Goal: Task Accomplishment & Management: Manage account settings

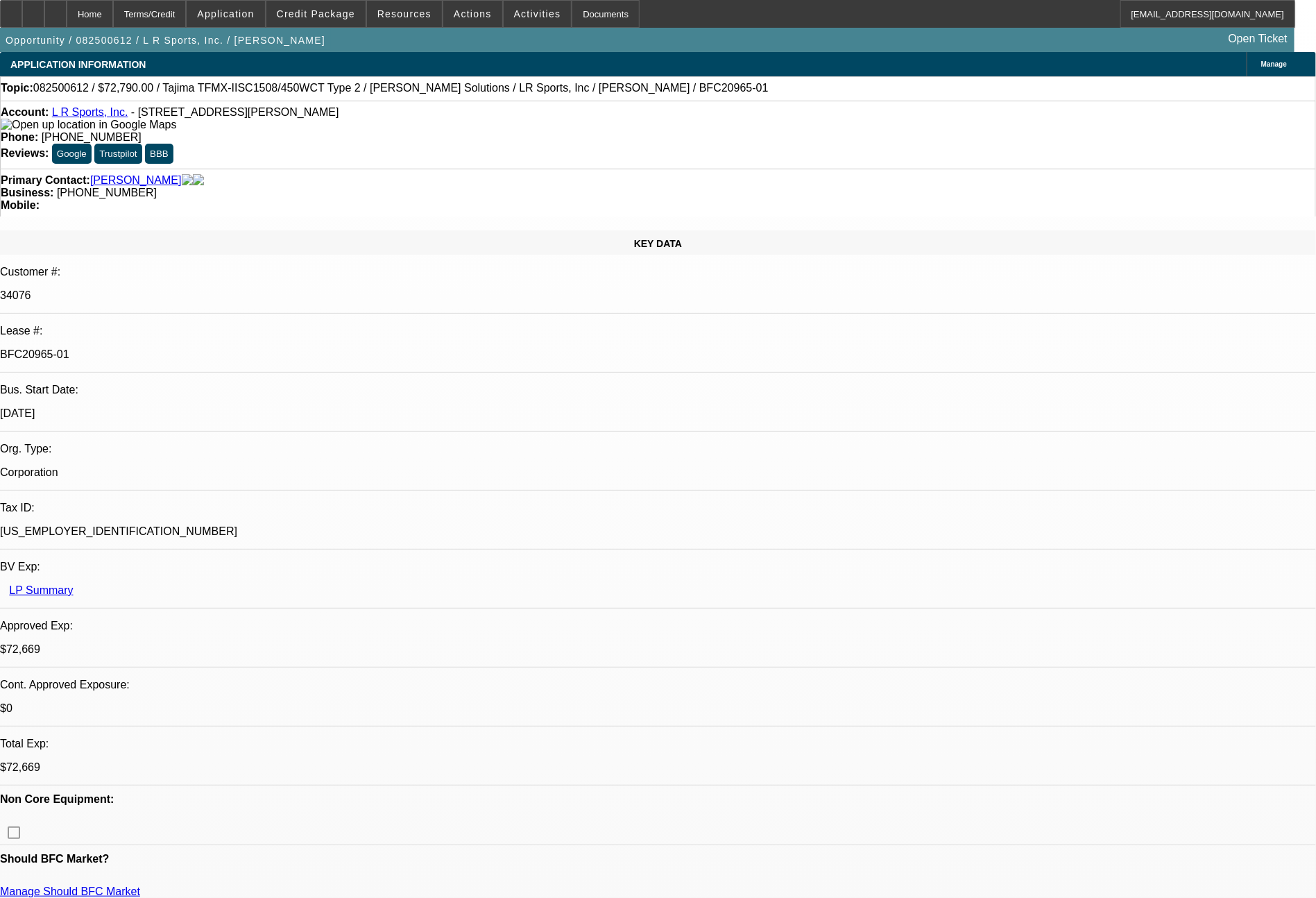
select select "0"
select select "2"
select select "0.1"
select select "4"
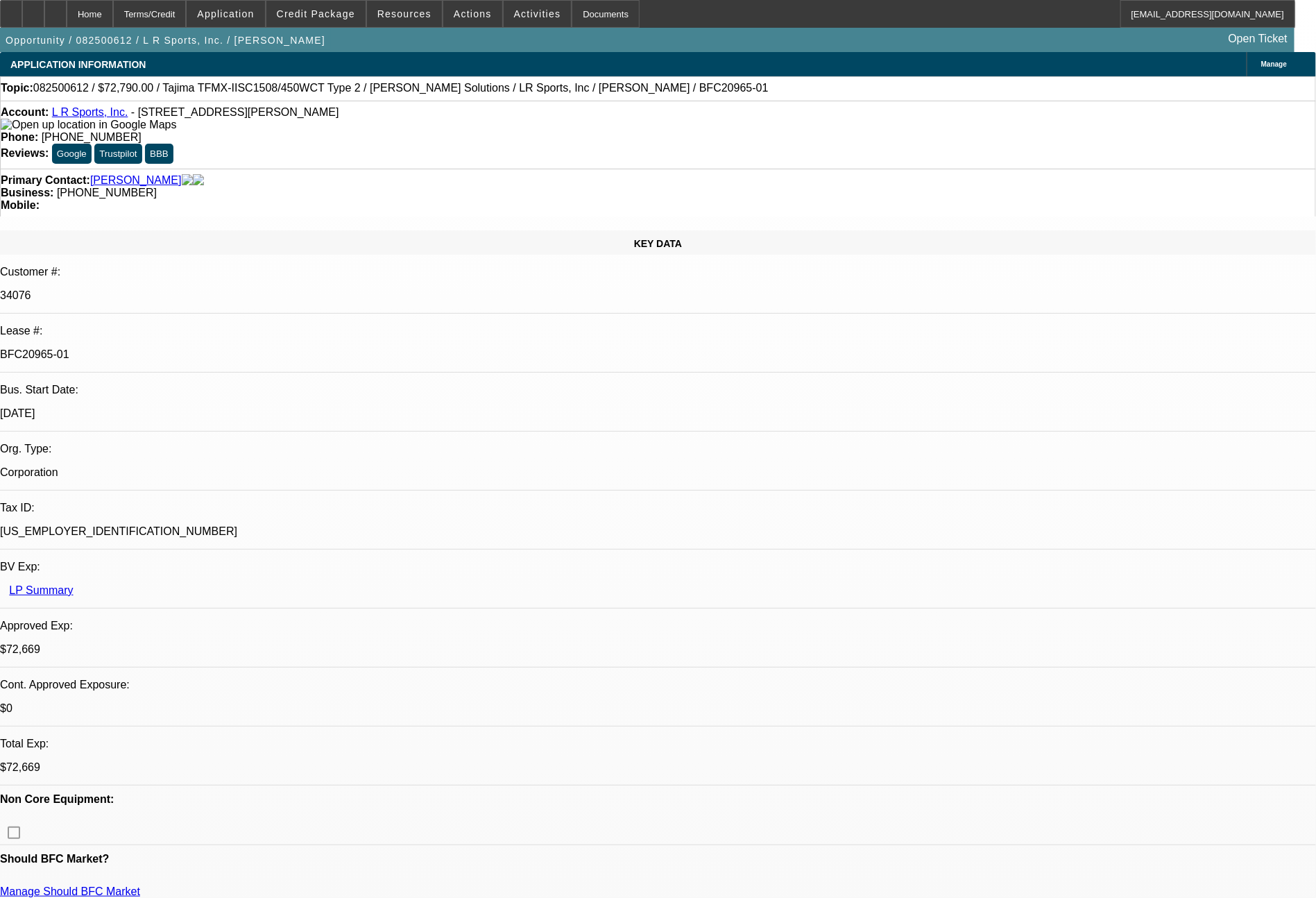
select select "0"
select select "2"
select select "0"
select select "6"
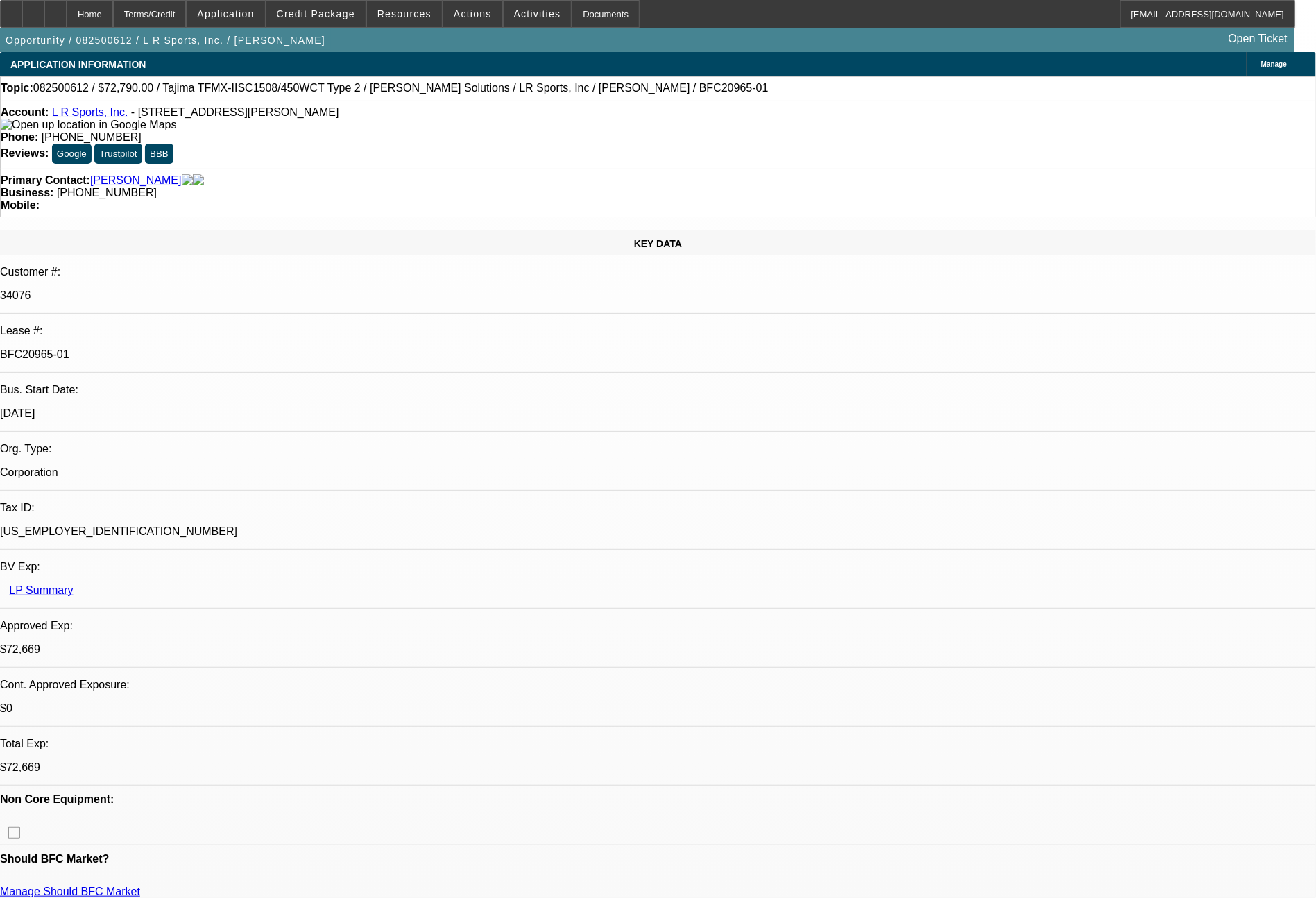
select select "0"
select select "2"
select select "0.1"
select select "4"
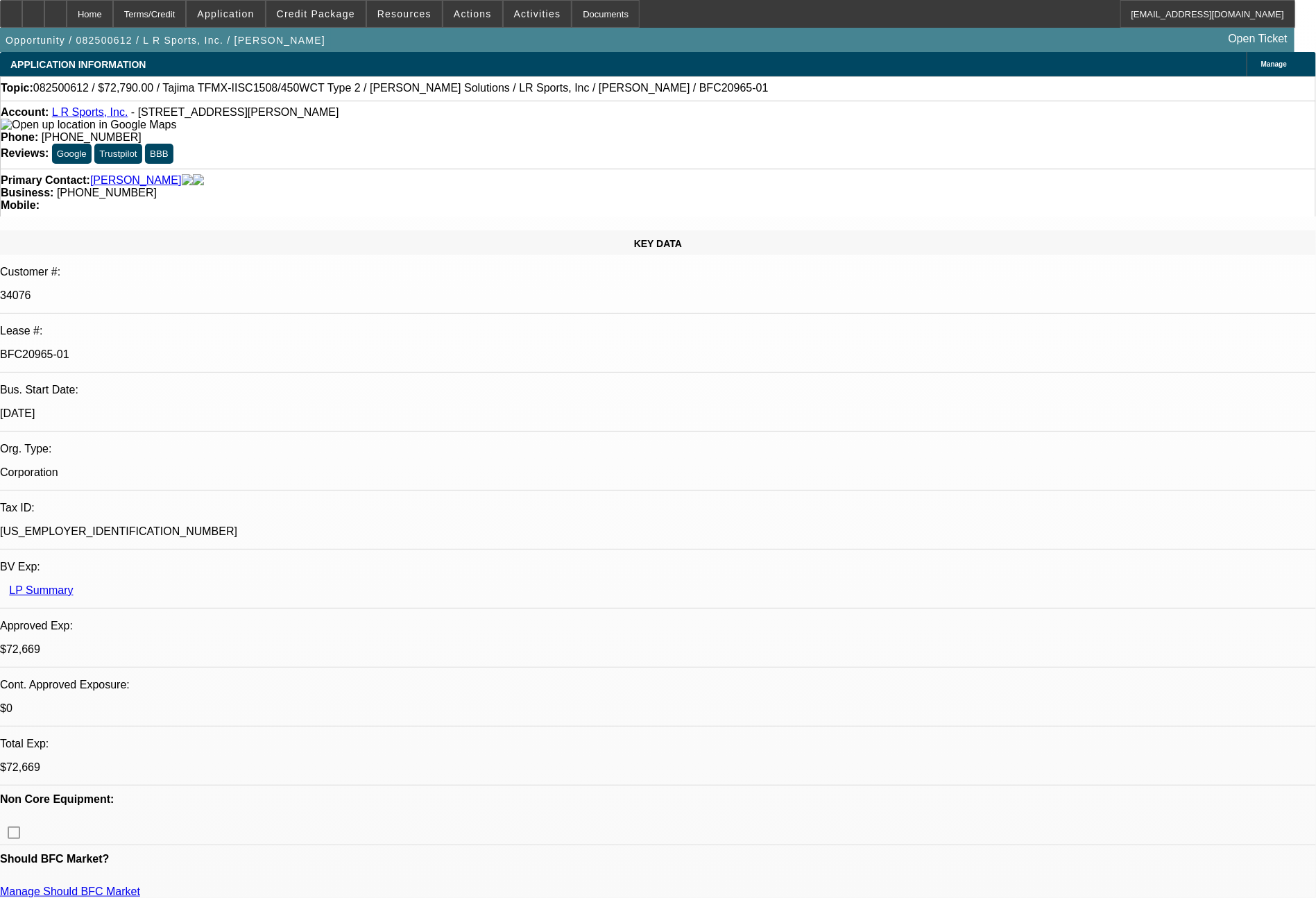
select select "0"
select select "2"
select select "0"
select select "6"
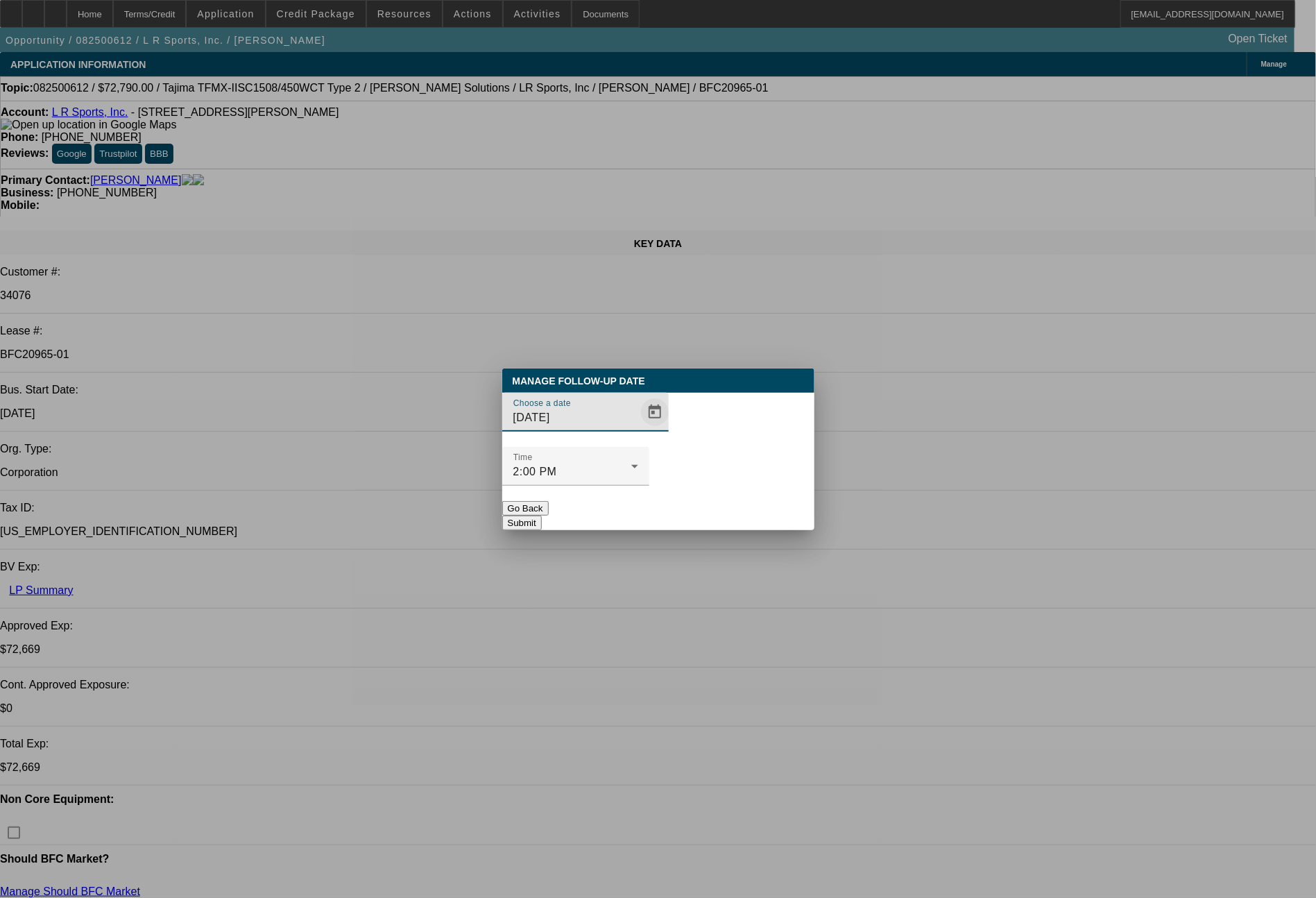
click at [638, 429] on span "Open calendar" at bounding box center [655, 412] width 33 height 33
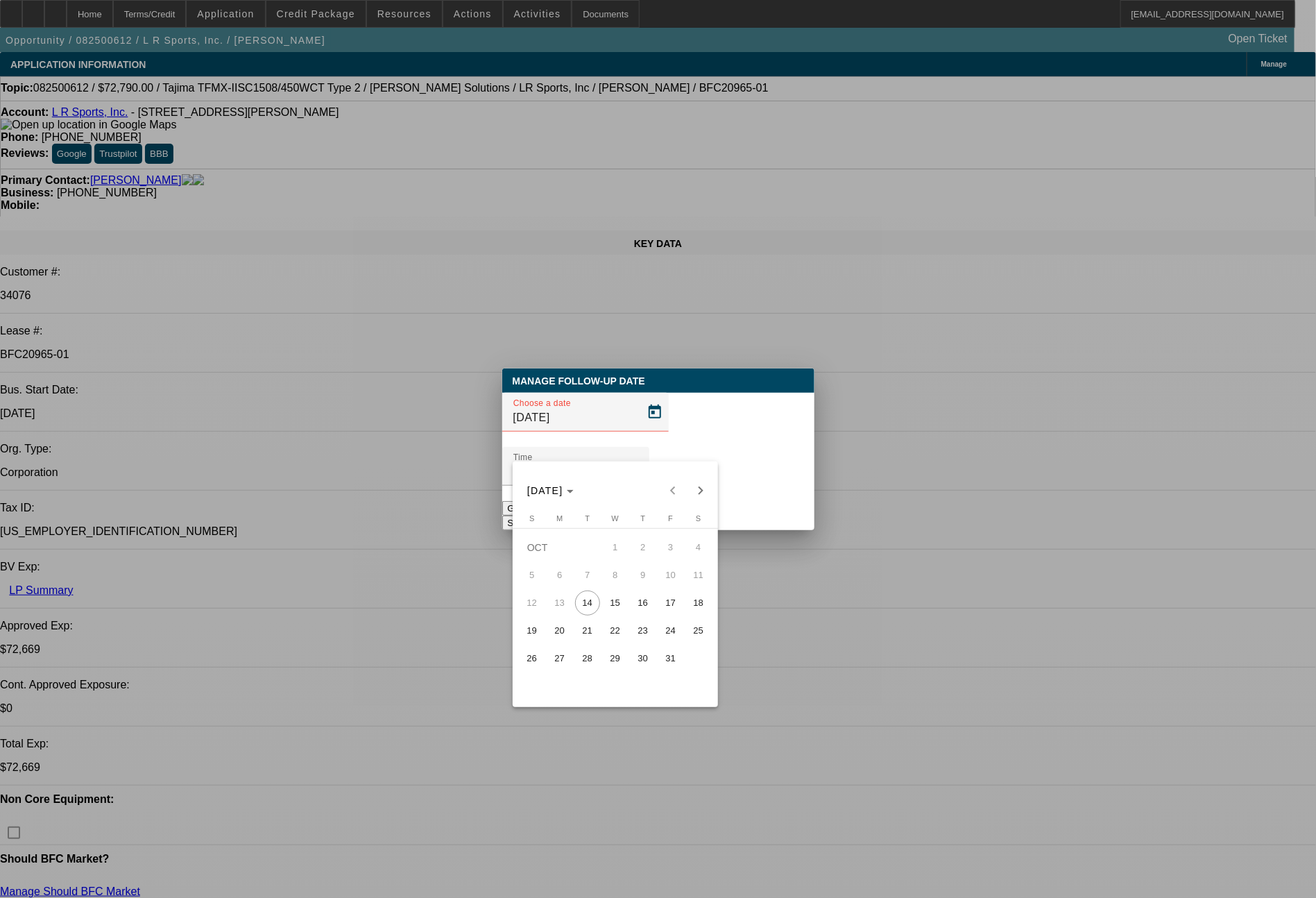
click at [641, 601] on span "16" at bounding box center [643, 603] width 25 height 25
type input "[DATE]"
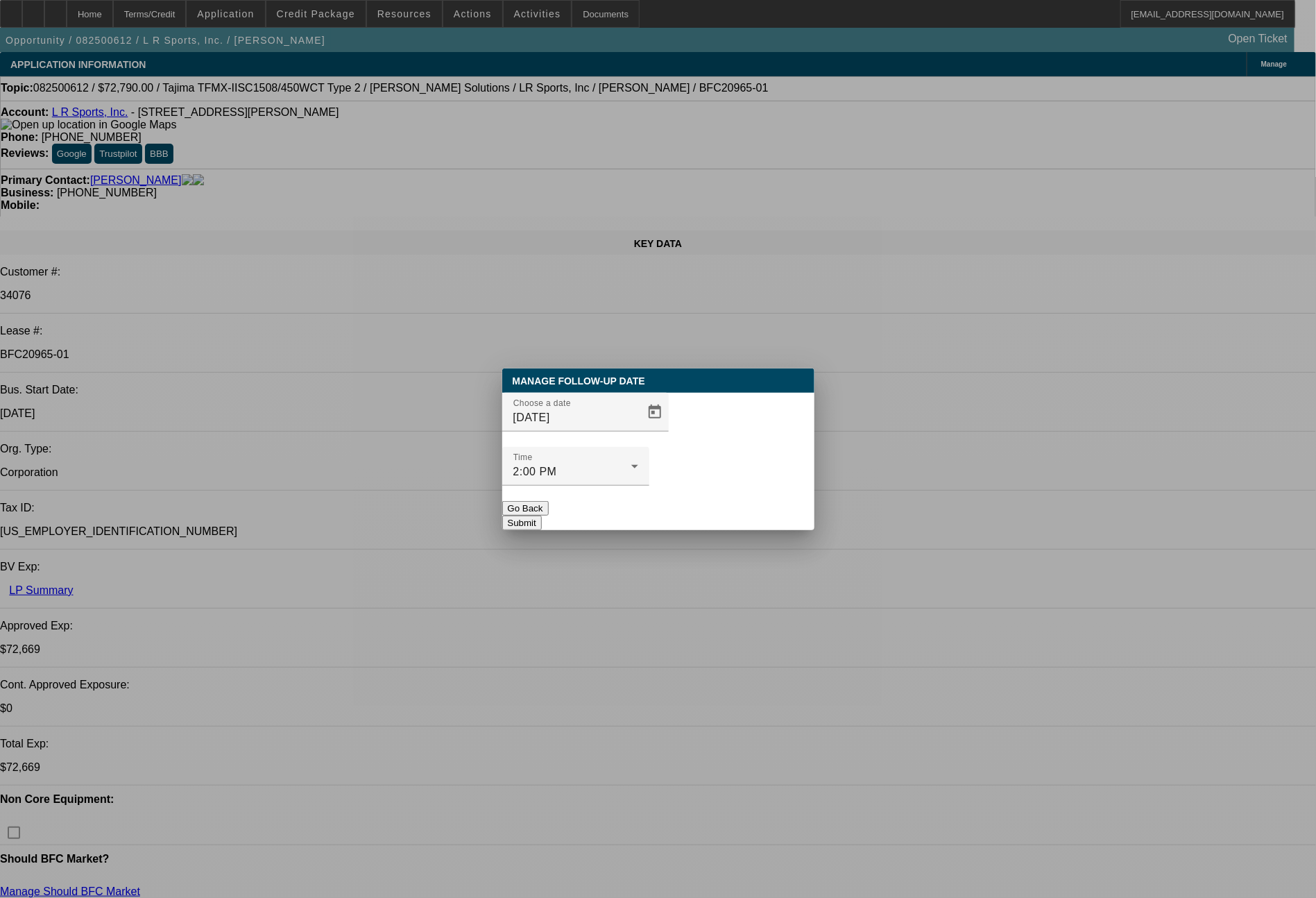
click at [542, 516] on button "Submit" at bounding box center [522, 523] width 40 height 14
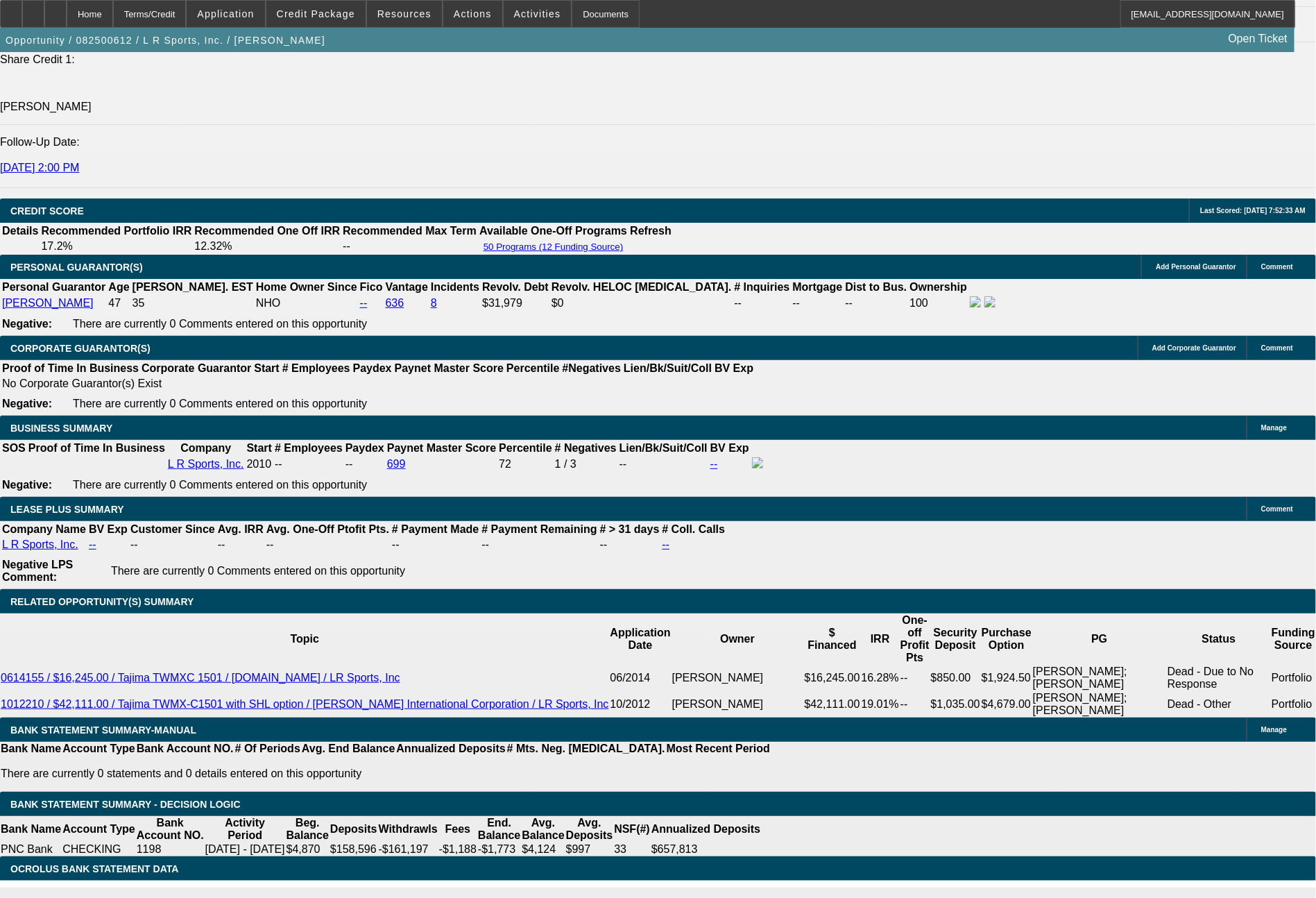
scroll to position [1930, 0]
